Goal: Information Seeking & Learning: Learn about a topic

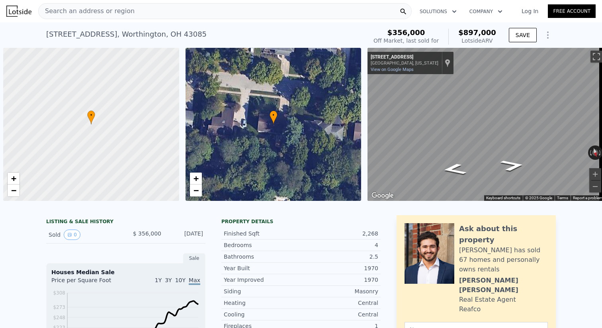
scroll to position [0, 574]
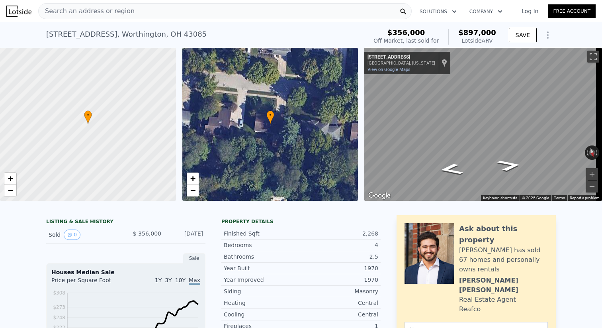
type input "9147.6"
type input "$ 901,000"
type input "$ 468,203"
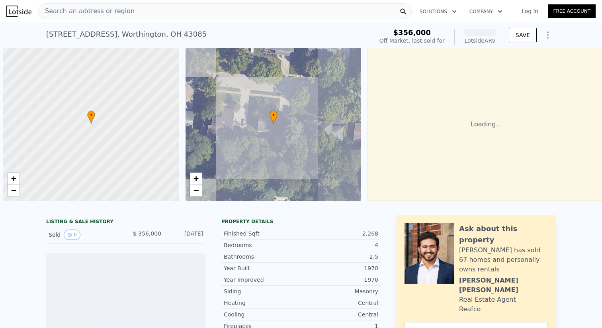
scroll to position [0, 3]
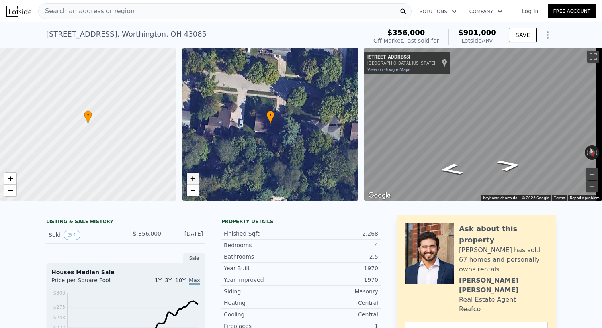
click at [197, 174] on link "+" at bounding box center [193, 178] width 12 height 12
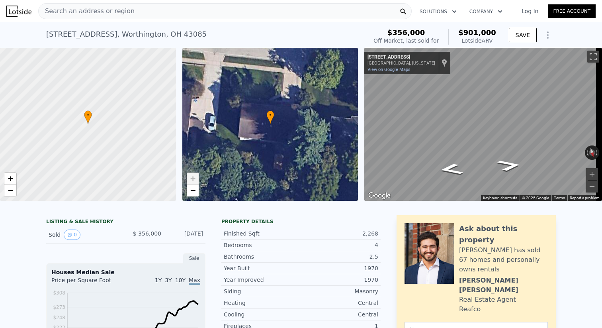
click at [197, 174] on link "+" at bounding box center [193, 178] width 12 height 12
click at [586, 176] on button "Zoom in" at bounding box center [592, 174] width 12 height 12
click at [586, 175] on button "Zoom in" at bounding box center [592, 174] width 12 height 12
click at [507, 102] on div "Map" at bounding box center [484, 124] width 238 height 153
drag, startPoint x: 501, startPoint y: 163, endPoint x: 602, endPoint y: 143, distance: 103.0
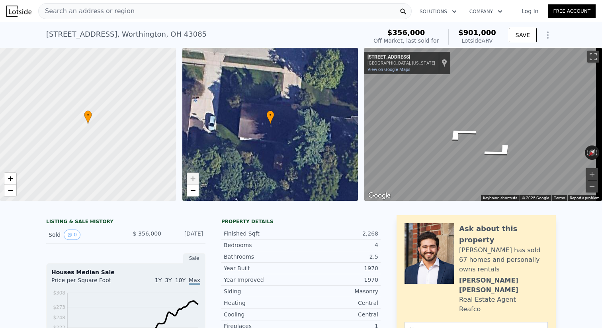
click at [602, 143] on div "Search an address or region Solutions Company Open main menu Log In Free Accoun…" at bounding box center [301, 164] width 602 height 328
click at [602, 111] on div "Search an address or region Solutions Company Open main menu Log In Free Accoun…" at bounding box center [301, 164] width 602 height 328
click at [602, 123] on div "Search an address or region Solutions Company Open main menu Log In Free Accoun…" at bounding box center [301, 164] width 602 height 328
click at [602, 97] on div "Search an address or region Solutions Company Open main menu Log In Free Accoun…" at bounding box center [301, 164] width 602 height 328
click at [602, 121] on div "Search an address or region Solutions Company Open main menu Log In Free Accoun…" at bounding box center [301, 164] width 602 height 328
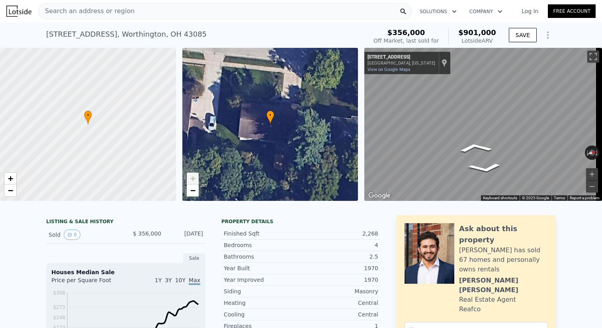
click at [602, 101] on div "Search an address or region Solutions Company Open main menu Log In Free Accoun…" at bounding box center [301, 164] width 602 height 328
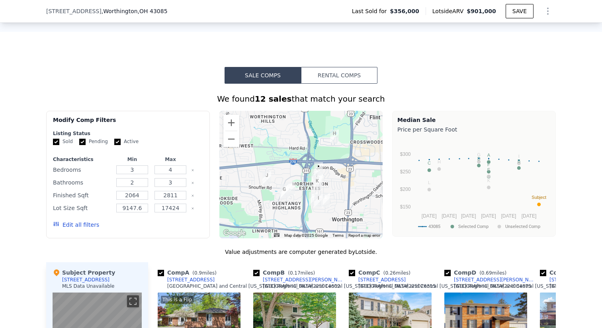
scroll to position [453, 0]
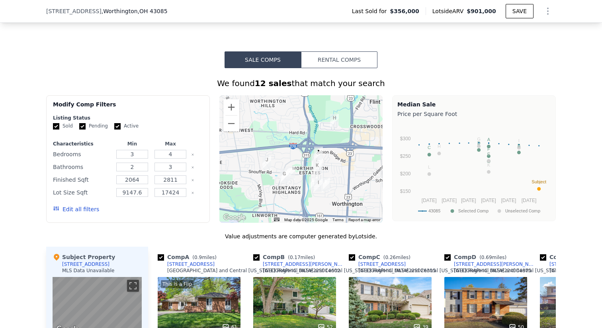
click at [155, 57] on div "Sale Comps Rental Comps We found 12 sales that match your search Filters Map Pr…" at bounding box center [301, 278] width 602 height 524
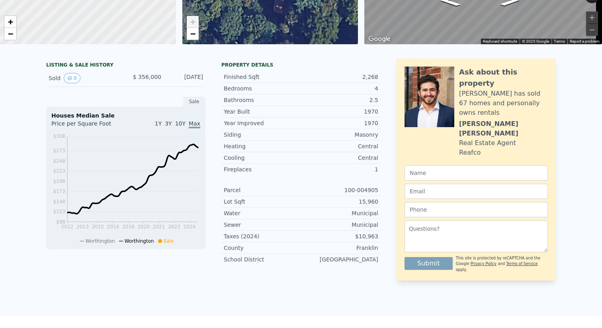
scroll to position [0, 0]
